Goal: Information Seeking & Learning: Check status

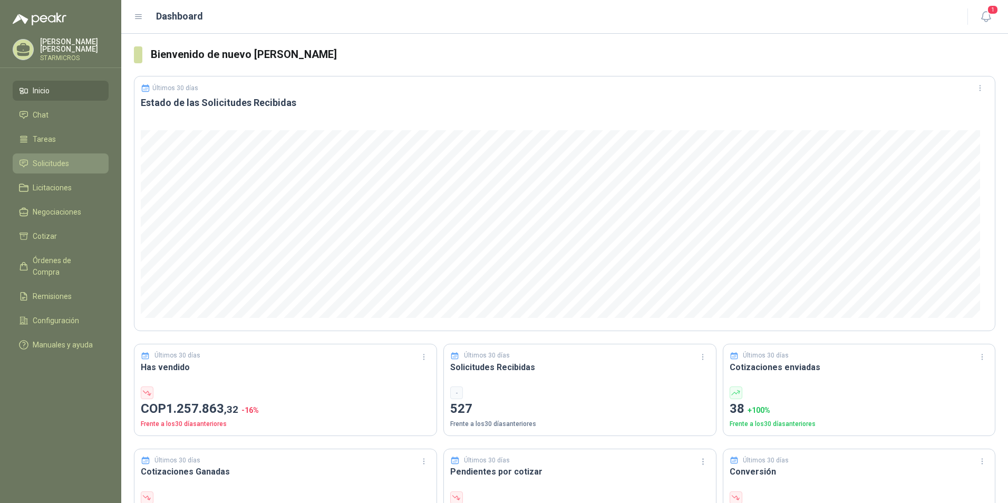
click at [56, 168] on link "Solicitudes" at bounding box center [61, 163] width 96 height 20
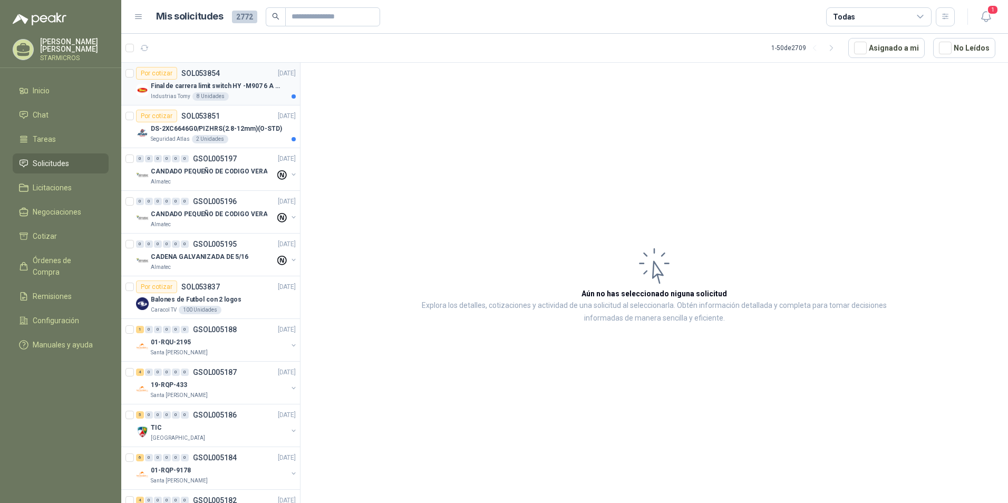
click at [224, 96] on div "8 Unidades" at bounding box center [210, 96] width 36 height 8
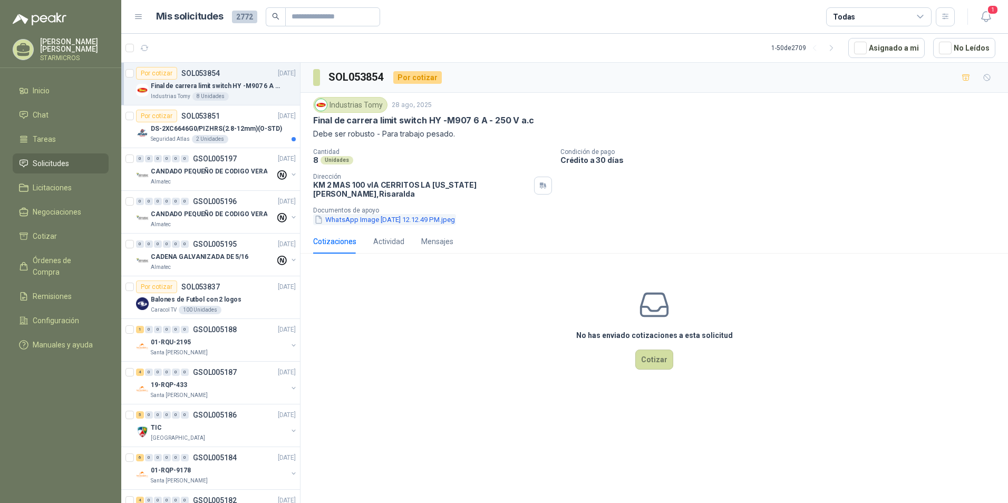
click at [382, 214] on button "WhatsApp Image 2025-08-26 at 12.12.49 PM.jpeg" at bounding box center [384, 219] width 143 height 11
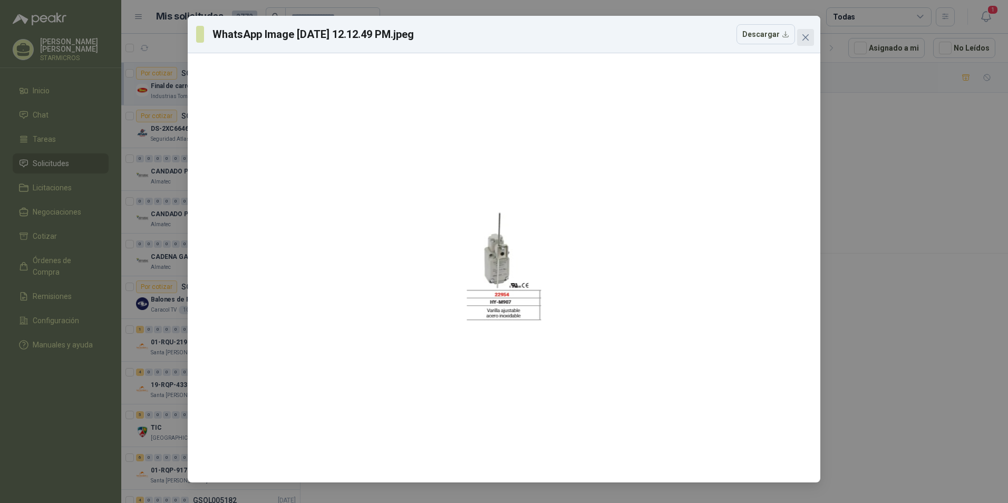
click at [807, 34] on icon "close" at bounding box center [805, 37] width 8 height 8
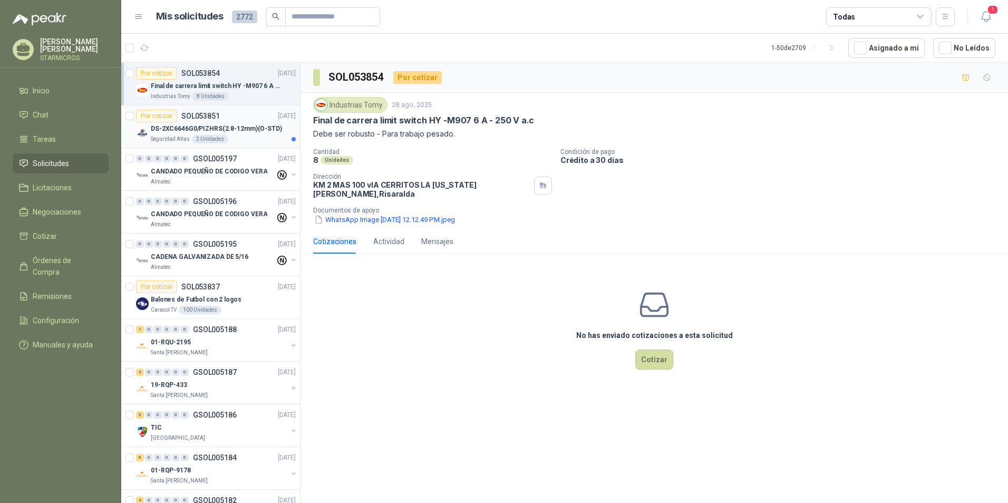
click at [169, 122] on div "Por cotizar" at bounding box center [156, 116] width 41 height 13
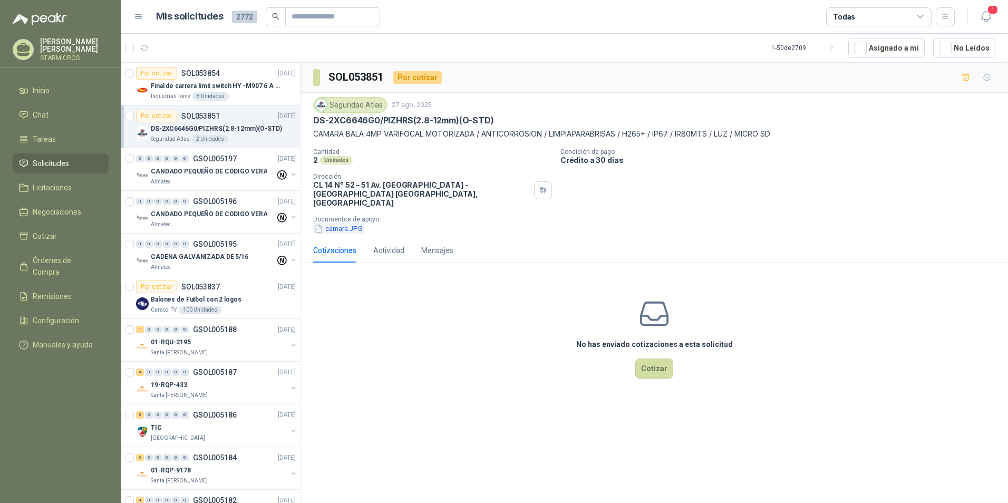
click at [351, 223] on button "camara.JPG" at bounding box center [338, 228] width 51 height 11
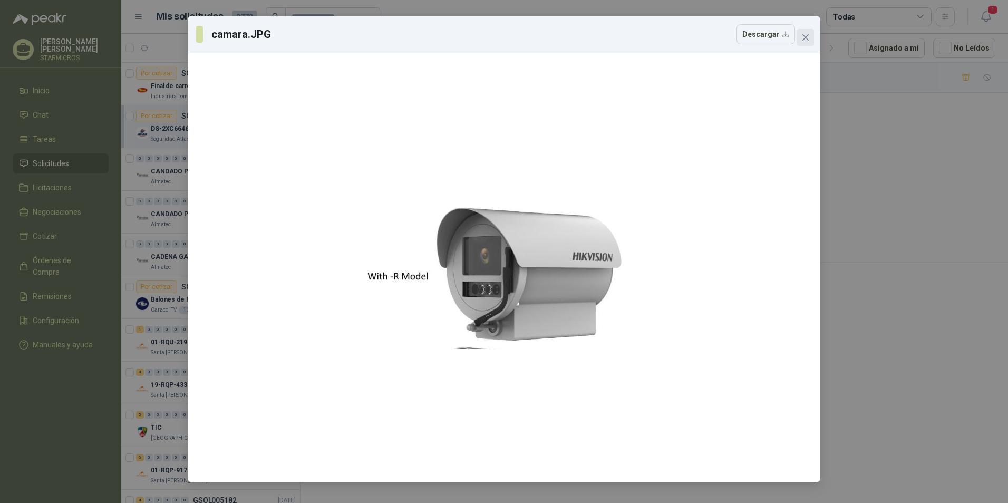
click at [804, 41] on icon "close" at bounding box center [805, 37] width 8 height 8
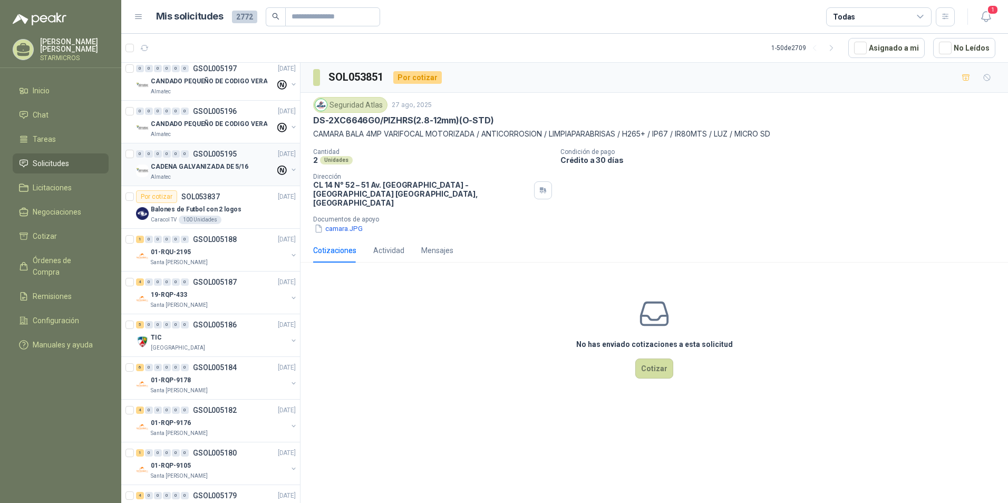
scroll to position [105, 0]
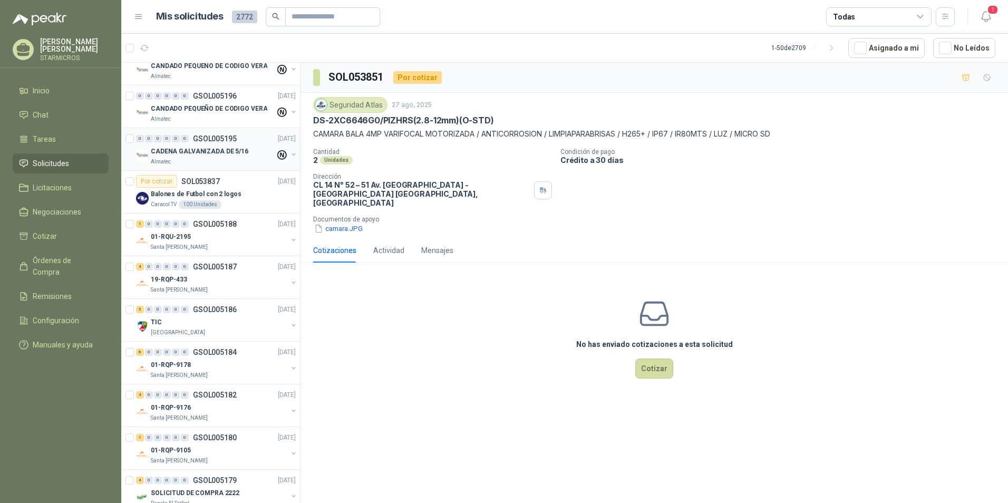
click at [261, 144] on div "0 0 0 0 0 0 GSOL005195 27/08/25" at bounding box center [217, 138] width 162 height 13
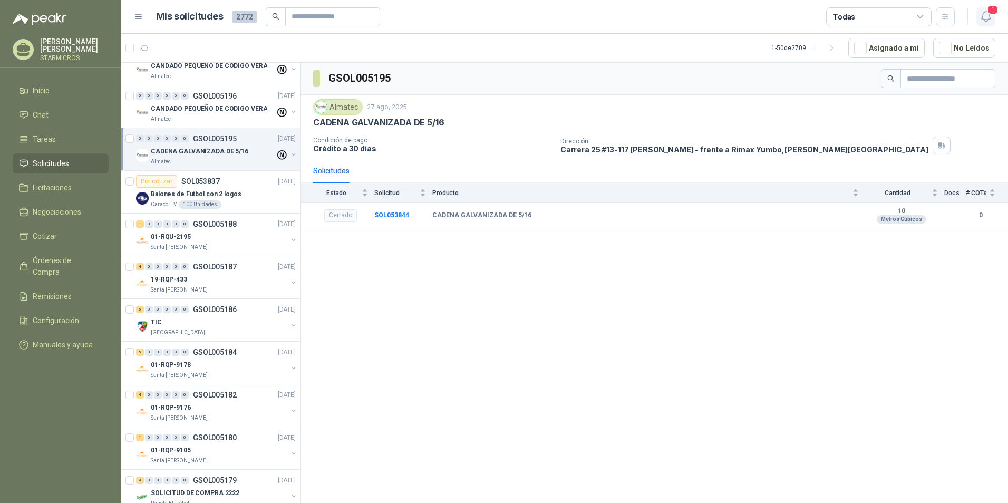
click at [984, 17] on icon "button" at bounding box center [985, 16] width 13 height 13
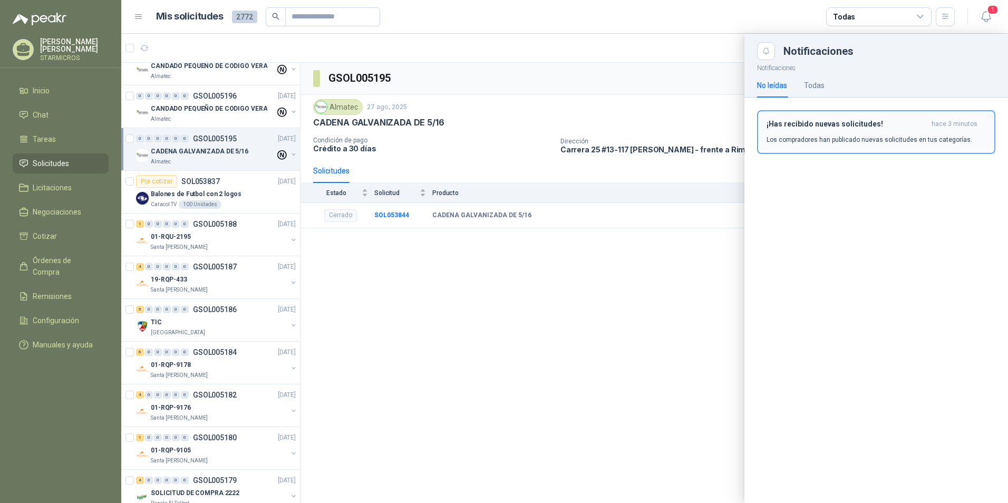
click at [848, 130] on div "¡Has recibido nuevas solicitudes! hace 3 minutos Los compradores han publicado …" at bounding box center [876, 132] width 219 height 25
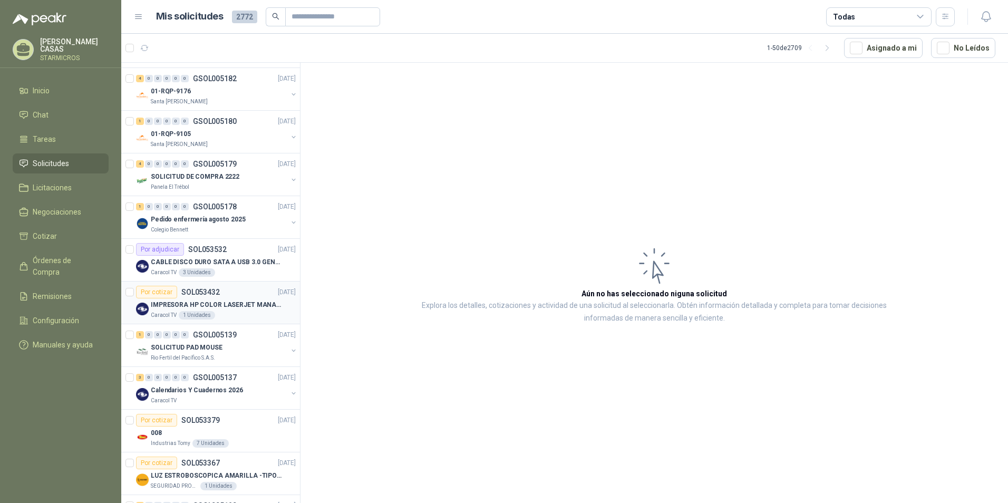
scroll to position [474, 0]
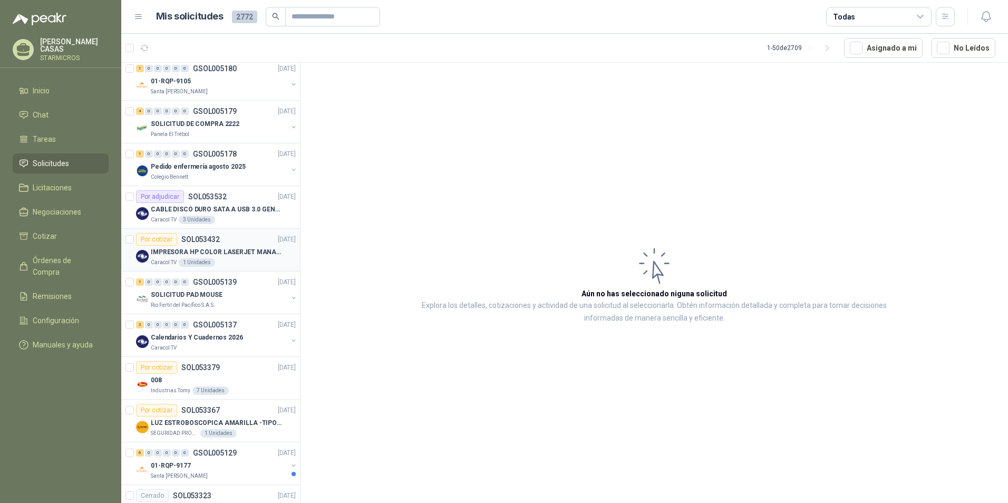
click at [241, 256] on p "IMPRESORA HP COLOR LASERJET MANAGED E45028DN" at bounding box center [216, 252] width 131 height 10
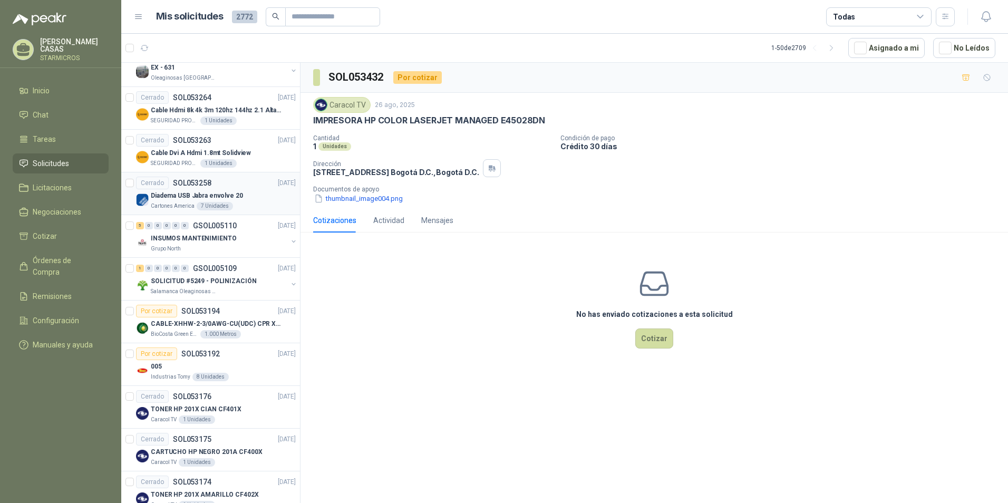
scroll to position [1002, 0]
click at [240, 198] on div "Diadema USB Jabra envolve 20" at bounding box center [223, 194] width 145 height 13
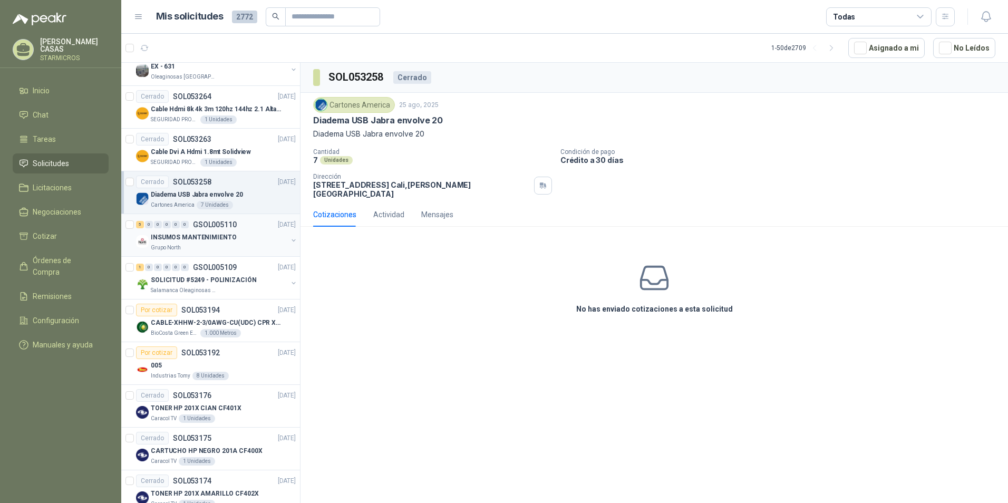
click at [226, 224] on p "GSOL005110" at bounding box center [215, 224] width 44 height 7
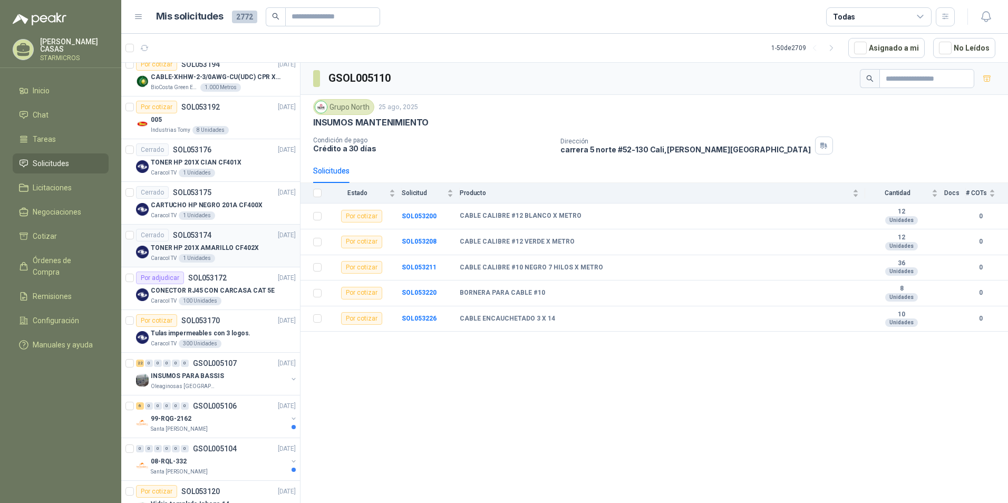
scroll to position [1265, 0]
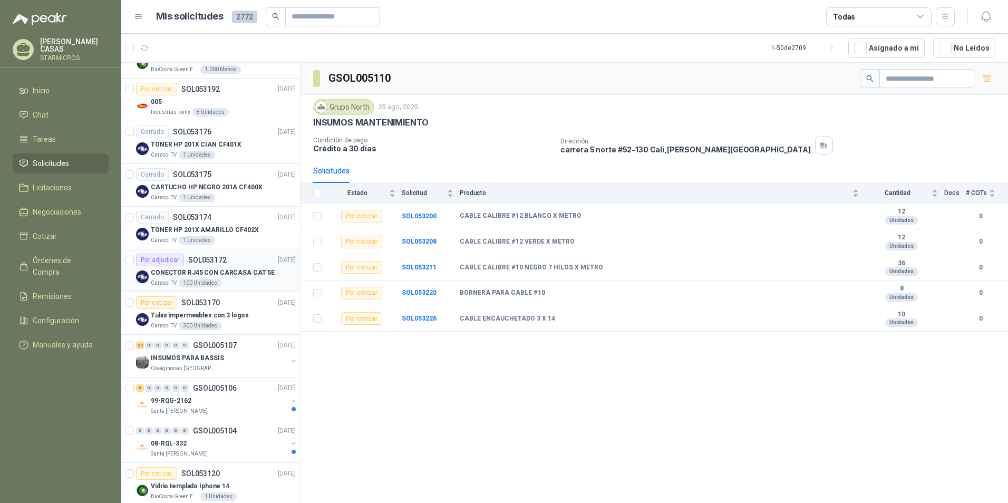
click at [246, 278] on div "CONECTOR RJ45 CON CARCASA CAT 5E" at bounding box center [223, 272] width 145 height 13
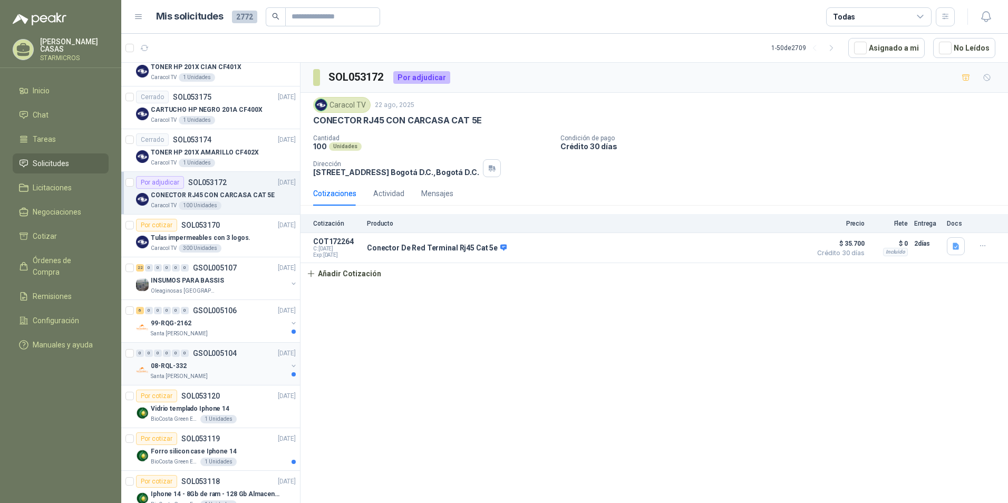
scroll to position [1371, 0]
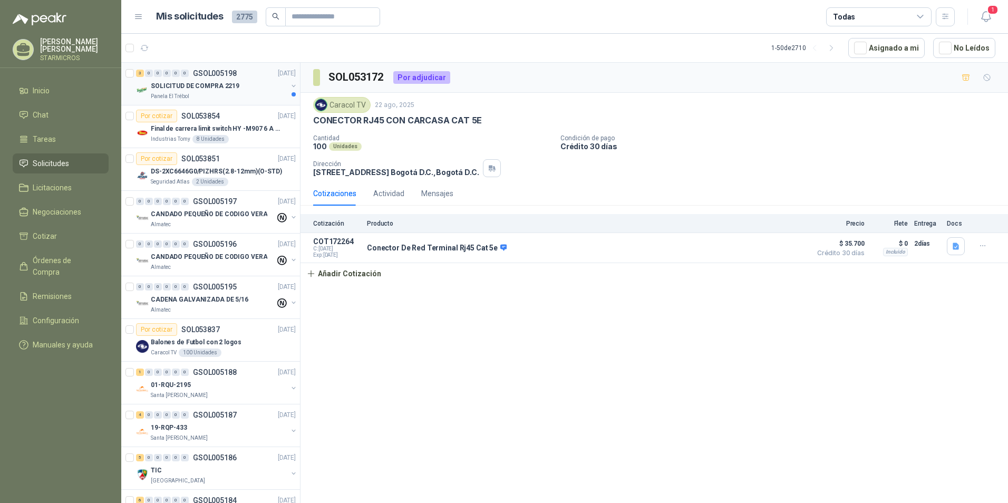
click at [232, 79] on div "3 0 0 0 0 0 GSOL005198 28/08/25" at bounding box center [217, 73] width 162 height 13
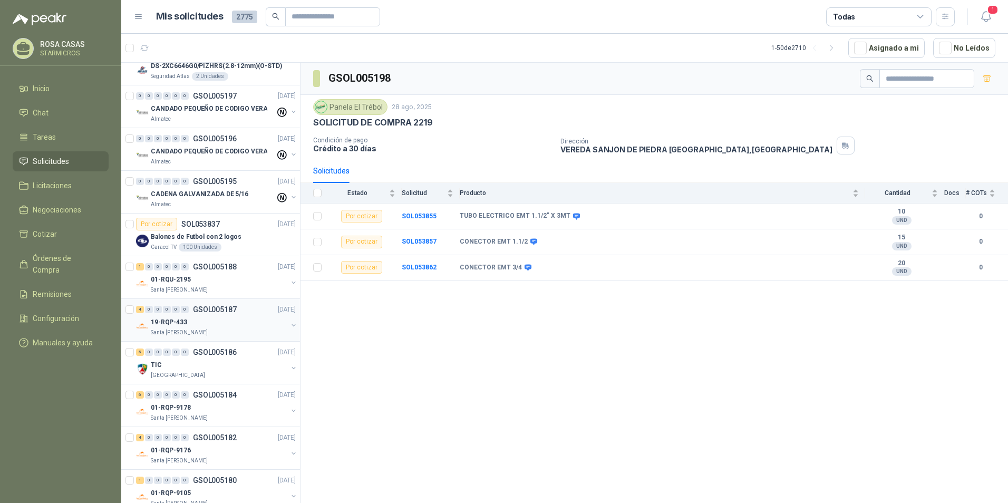
scroll to position [422, 0]
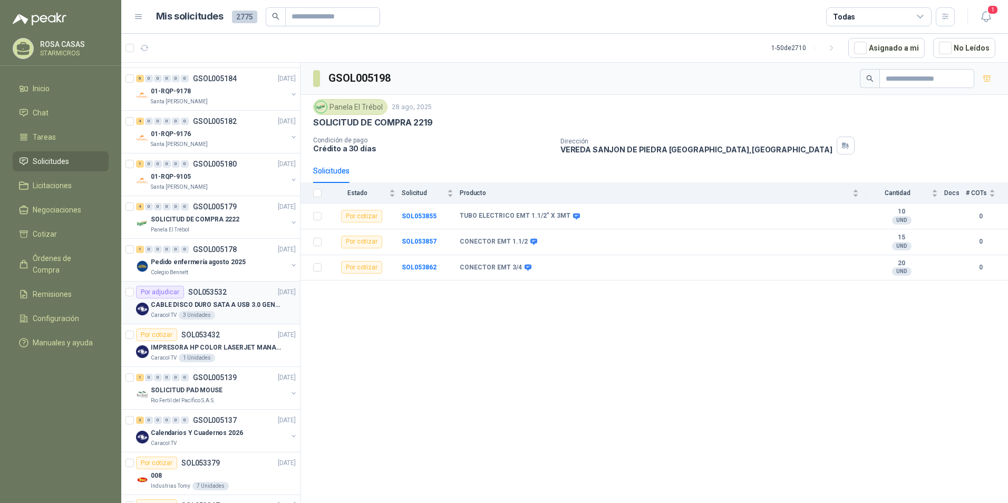
click at [239, 307] on p "CABLE DISCO DURO SATA A USB 3.0 GENERICO" at bounding box center [216, 305] width 131 height 10
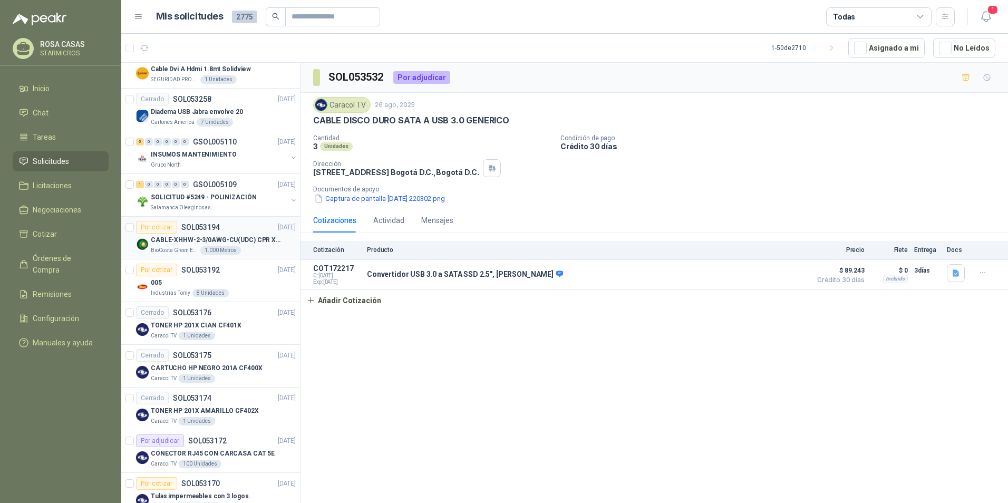
scroll to position [1160, 0]
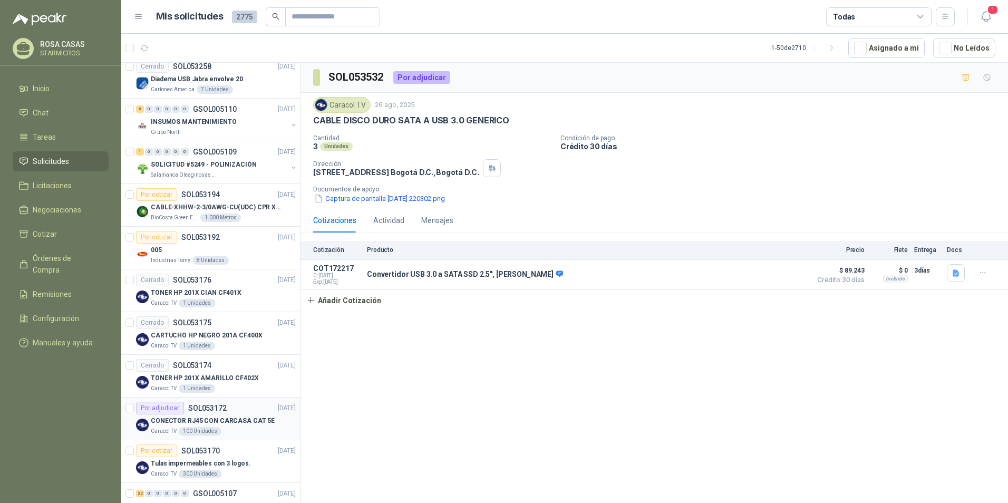
click at [238, 413] on div "Por adjudicar SOL053172 22/08/25" at bounding box center [216, 408] width 160 height 13
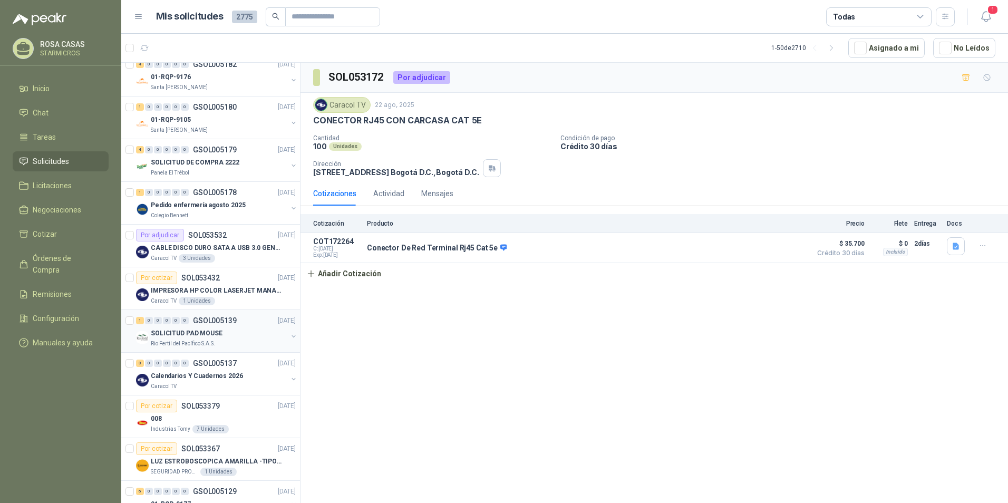
scroll to position [422, 0]
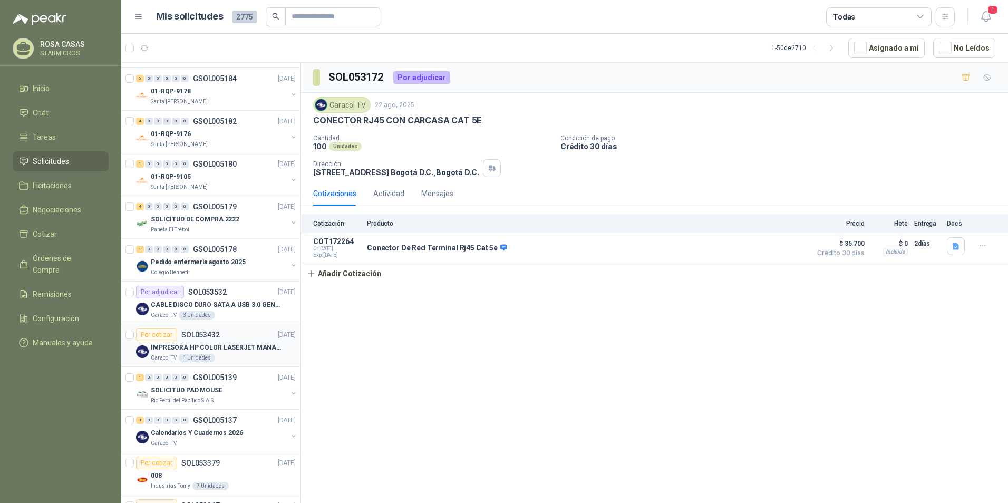
click at [228, 347] on p "IMPRESORA HP COLOR LASERJET MANAGED E45028DN" at bounding box center [216, 348] width 131 height 10
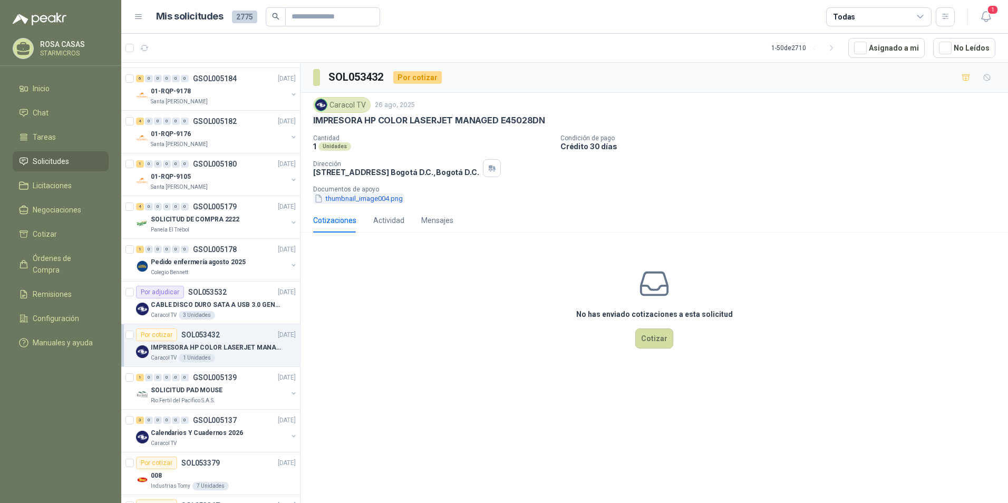
click at [354, 196] on button "thumbnail_image004.png" at bounding box center [358, 198] width 91 height 11
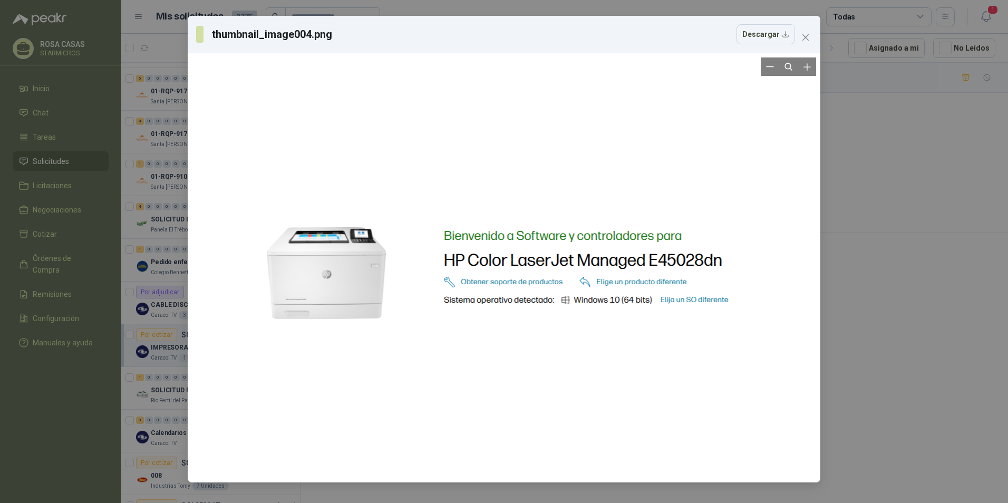
click at [252, 186] on div at bounding box center [504, 267] width 525 height 421
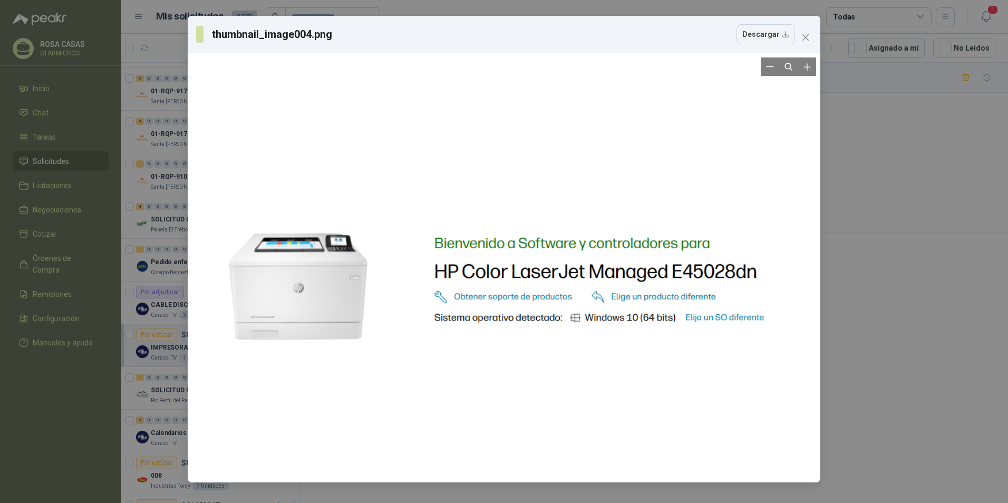
click at [637, 285] on div at bounding box center [504, 280] width 608 height 488
click at [808, 38] on icon "close" at bounding box center [805, 37] width 8 height 8
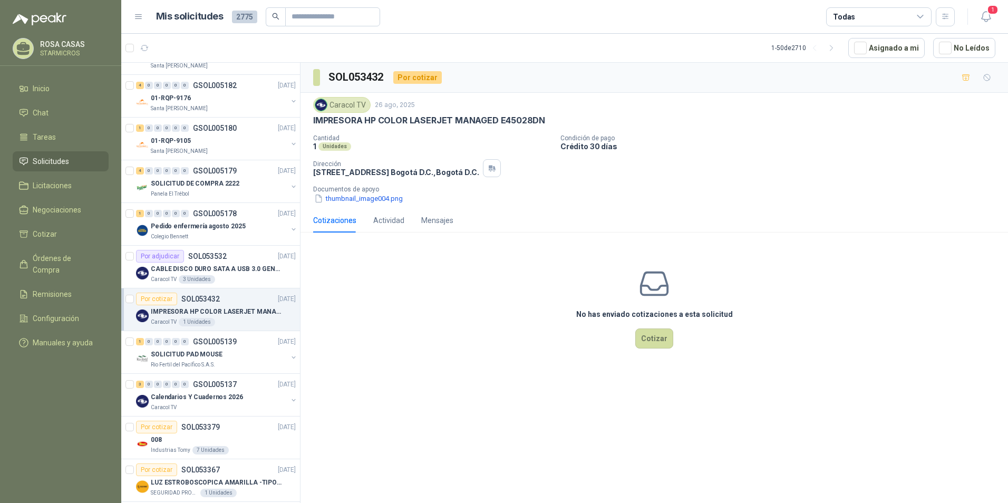
scroll to position [474, 0]
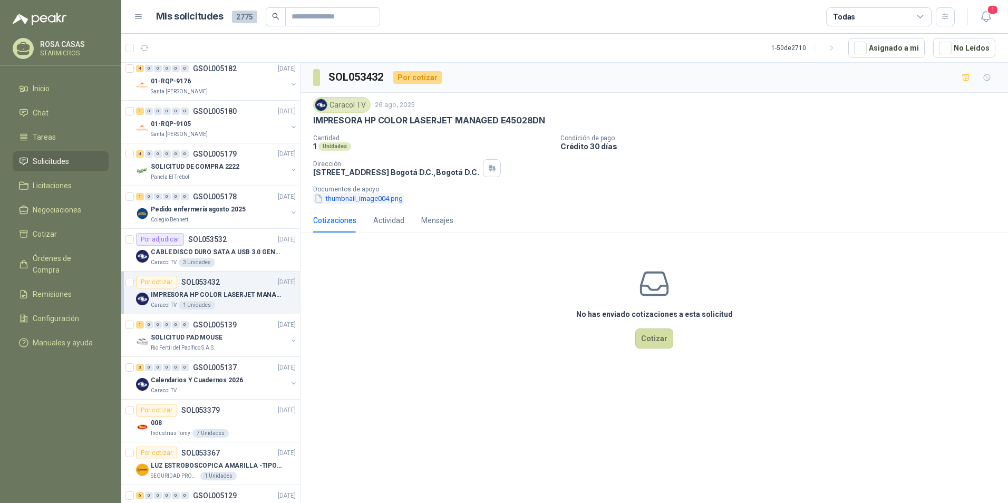
click at [361, 201] on button "thumbnail_image004.png" at bounding box center [358, 198] width 91 height 11
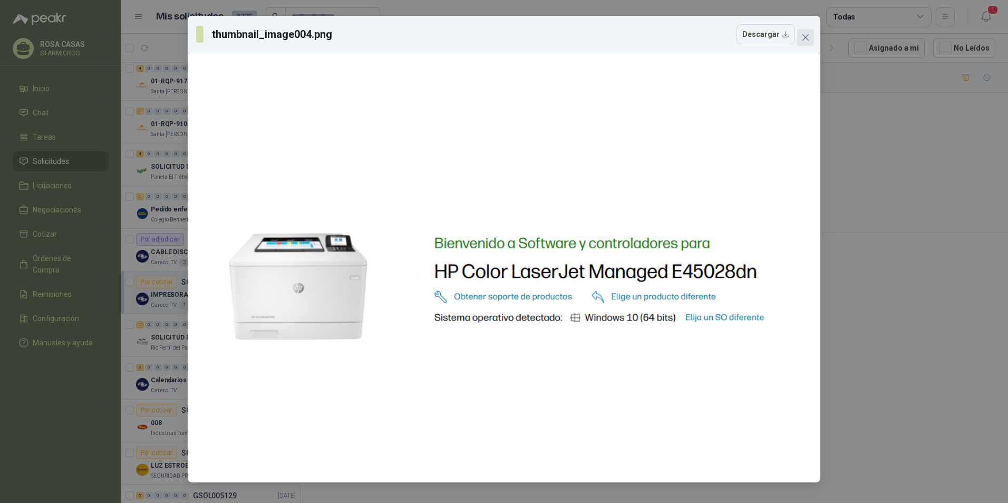
click at [808, 35] on icon "close" at bounding box center [805, 37] width 6 height 6
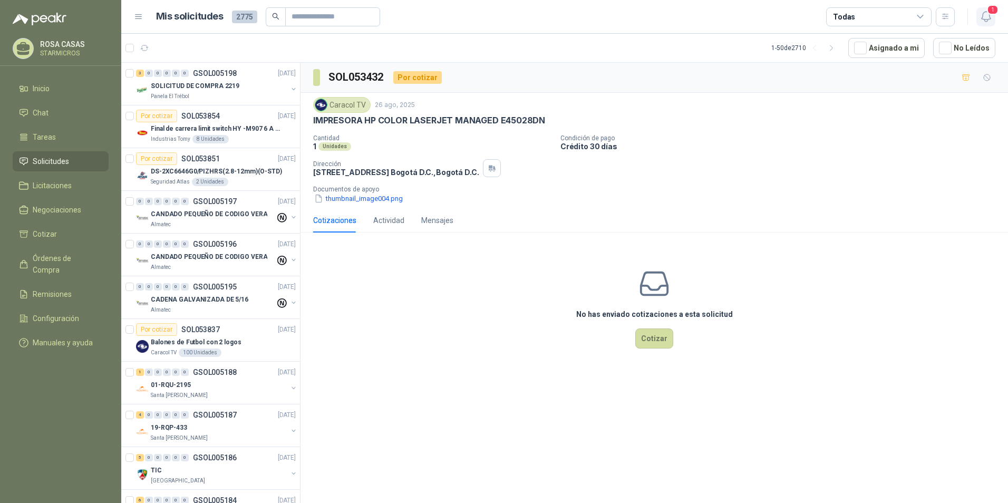
click at [985, 8] on button "1" at bounding box center [985, 16] width 19 height 19
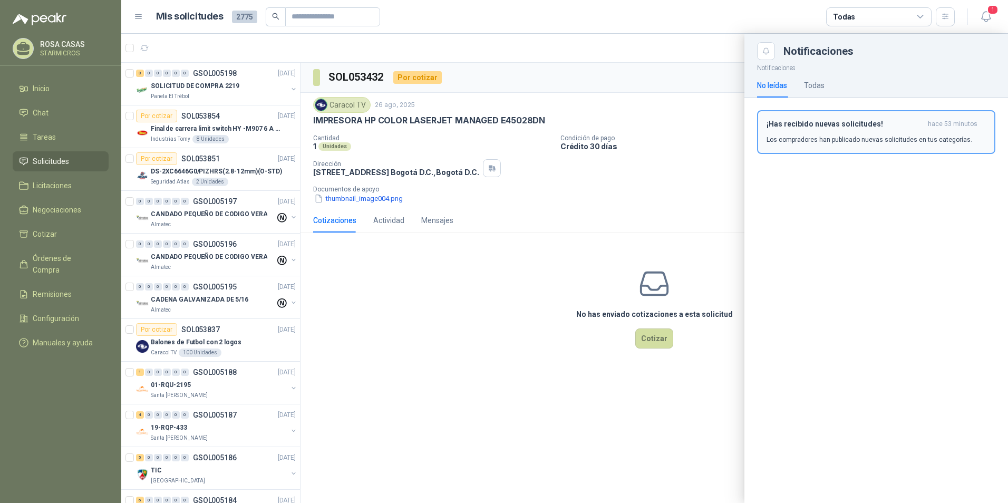
click at [811, 145] on button "¡Has recibido nuevas solicitudes! hace 53 minutos Los compradores han publicado…" at bounding box center [876, 132] width 238 height 44
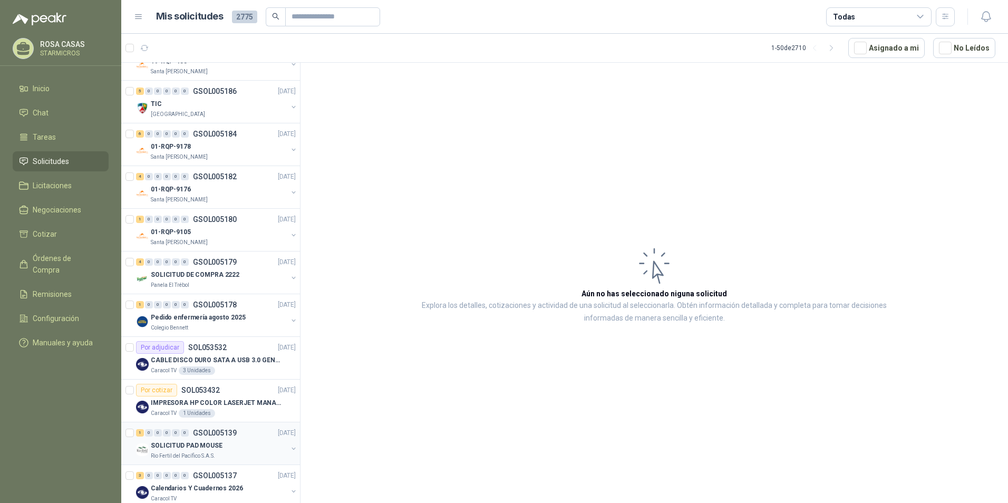
scroll to position [369, 0]
click at [216, 395] on p "IMPRESORA HP COLOR LASERJET MANAGED E45028DN" at bounding box center [216, 400] width 131 height 10
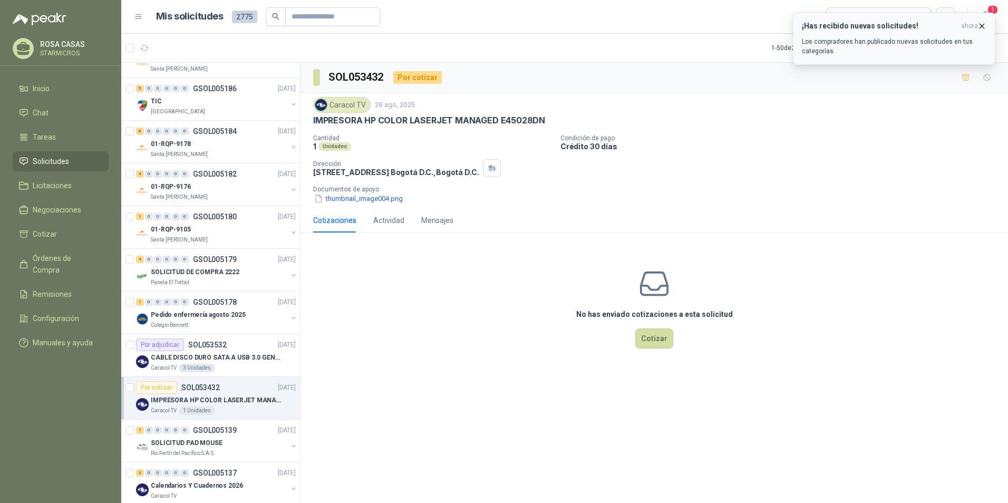
click at [860, 35] on div "¡Has recibido nuevas solicitudes! ahora Los compradores han publicado nuevas so…" at bounding box center [894, 39] width 185 height 34
